Goal: Connect with others: Establish contact or relationships with other users

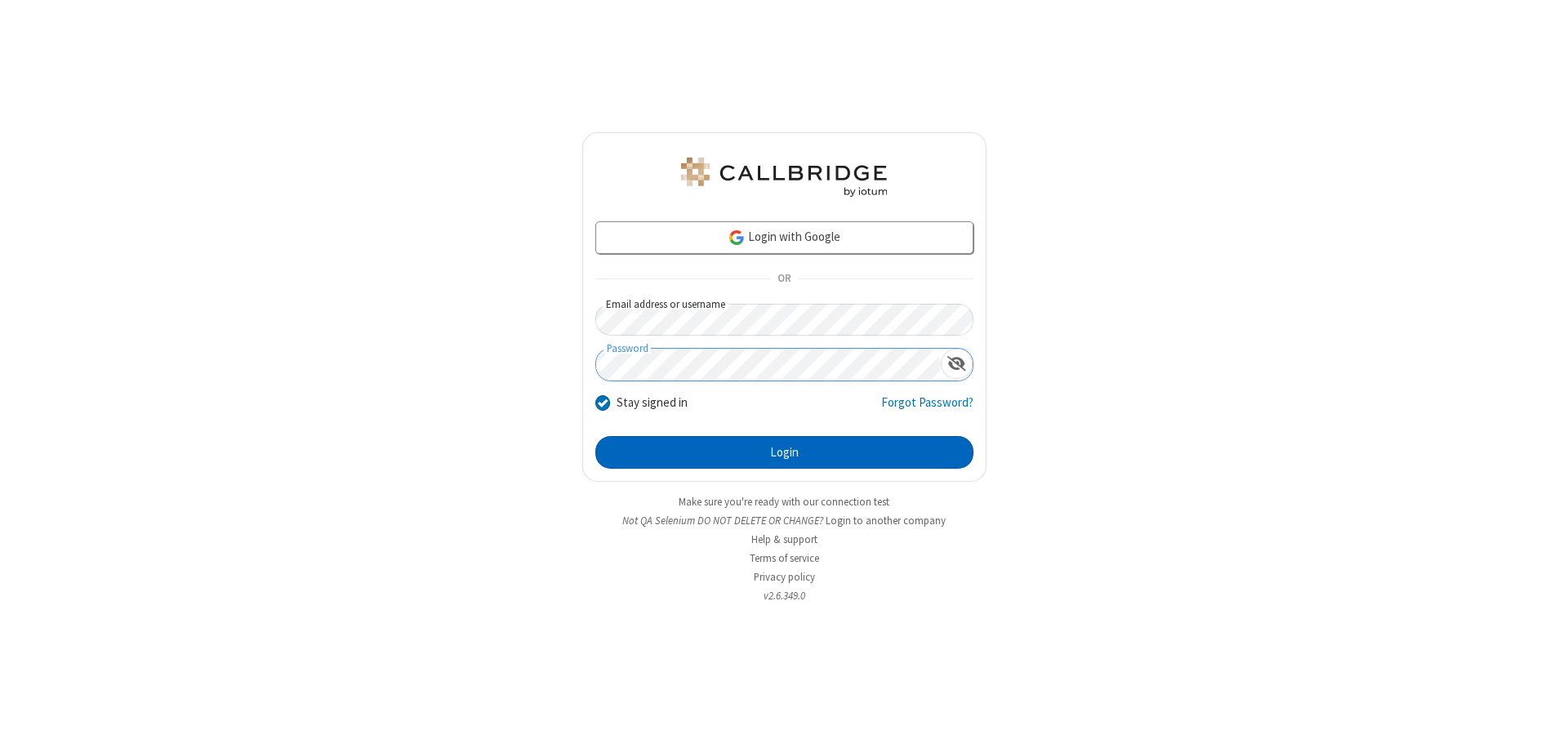
click at [784, 453] on button "Login" at bounding box center [784, 453] width 378 height 32
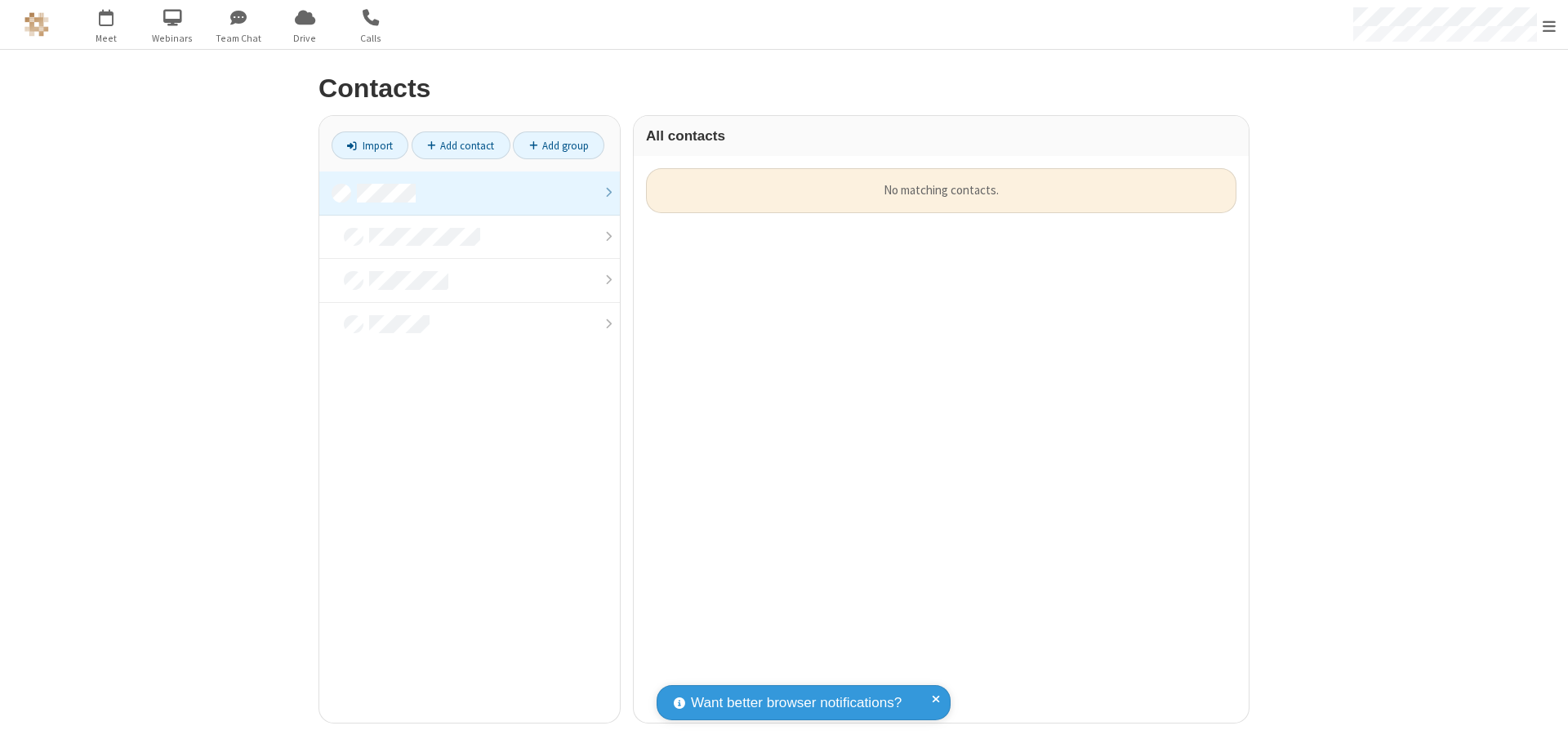
click at [469, 193] on link at bounding box center [469, 193] width 301 height 44
click at [460, 145] on link "Add contact" at bounding box center [460, 145] width 99 height 28
